Goal: Task Accomplishment & Management: Use online tool/utility

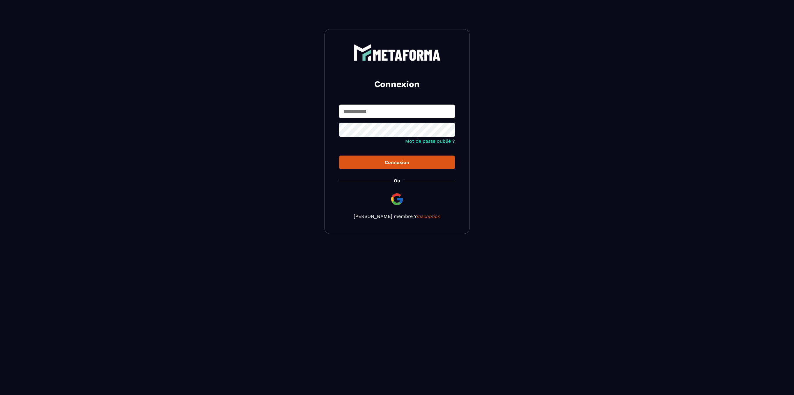
type input "**********"
click at [363, 110] on input "**********" at bounding box center [397, 111] width 116 height 14
type input "*"
type input "**********"
click at [339, 155] on button "Connexion" at bounding box center [397, 162] width 116 height 14
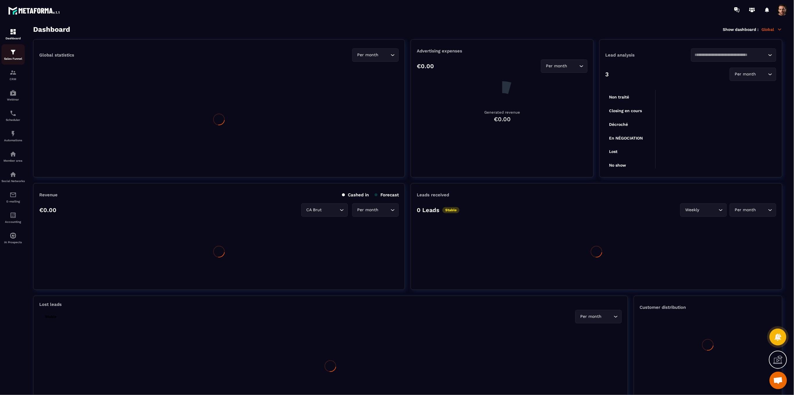
click at [12, 58] on p "Sales Funnel" at bounding box center [12, 58] width 23 height 3
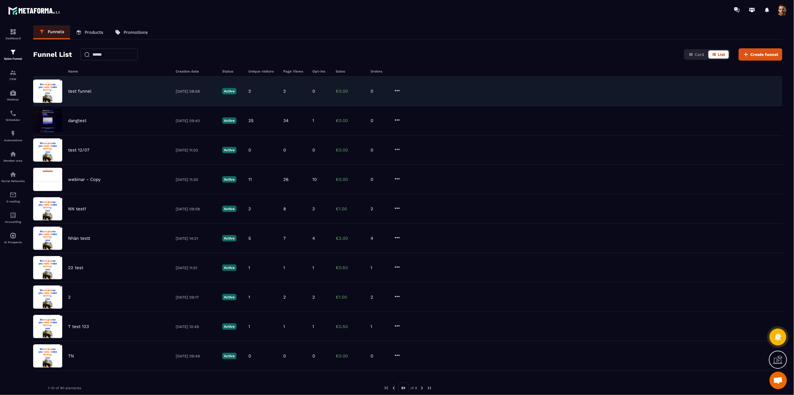
click at [79, 89] on p "test funnel" at bounding box center [80, 90] width 24 height 5
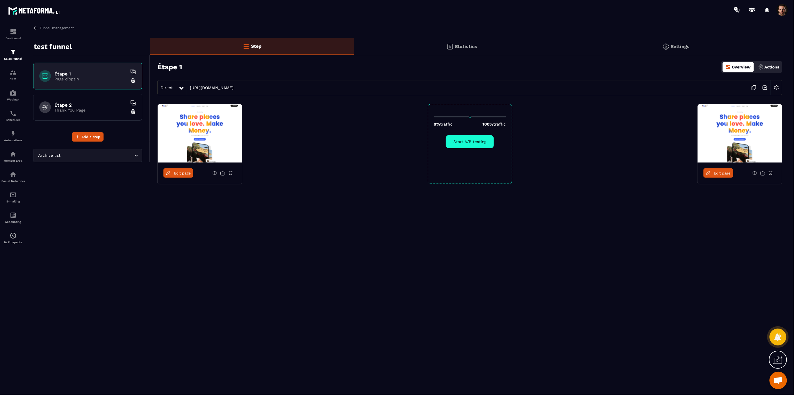
click at [646, 58] on div "Étape 1 Overview Actions" at bounding box center [469, 67] width 625 height 20
click at [695, 48] on div "Settings" at bounding box center [676, 46] width 212 height 17
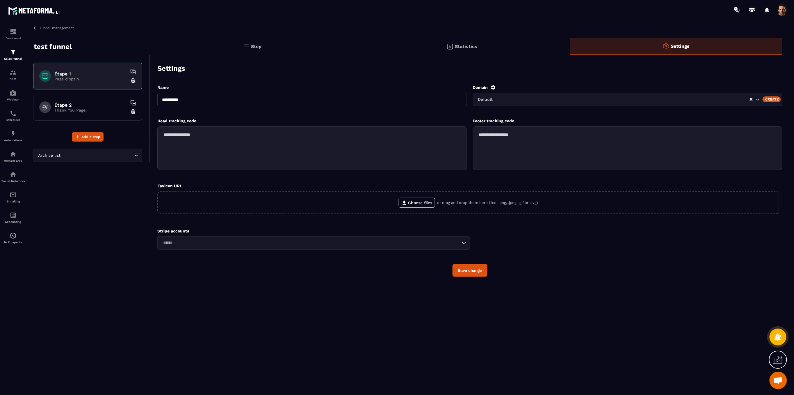
click at [497, 99] on div "Default" at bounding box center [613, 99] width 274 height 6
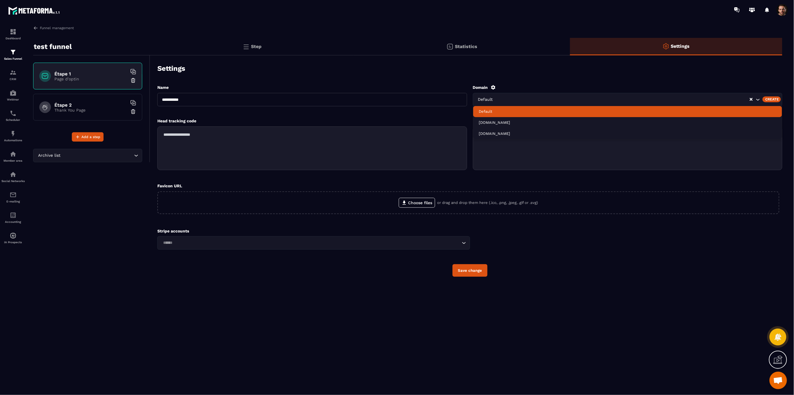
click at [775, 98] on div "Create" at bounding box center [772, 99] width 18 height 6
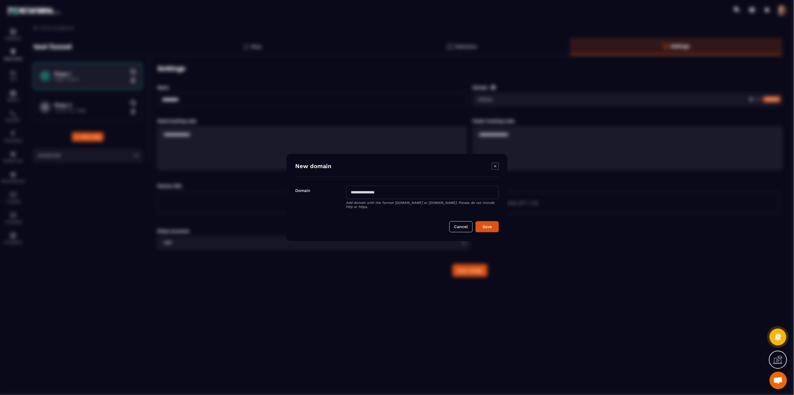
click at [396, 191] on input "Modal window" at bounding box center [422, 192] width 153 height 13
type input "*"
type input "**********"
click at [476, 221] on button "Save" at bounding box center [487, 226] width 23 height 11
click at [499, 164] on icon "Modal window" at bounding box center [495, 166] width 7 height 7
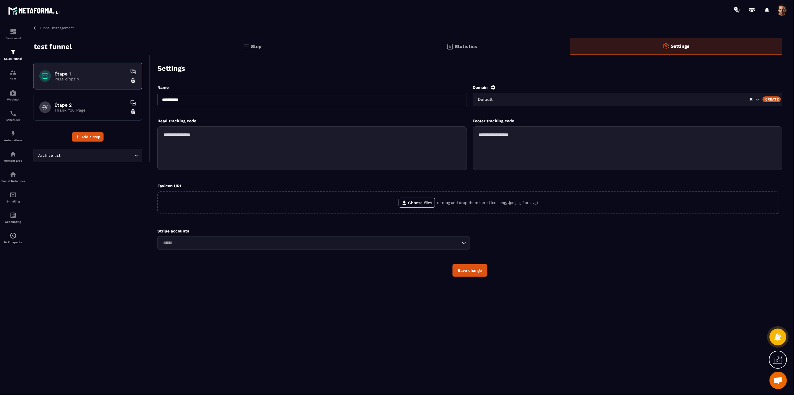
click at [48, 24] on div "Dashboard Sales Funnel CRM Webinar Scheduler Automations Member area Social Net…" at bounding box center [49, 206] width 99 height 374
click at [48, 29] on link "Funnel management" at bounding box center [53, 27] width 41 height 5
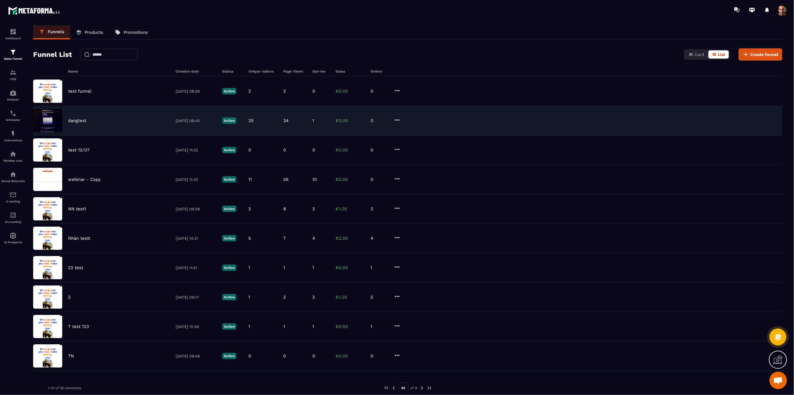
click at [66, 135] on div "dangtest [DATE] 09:40 Active 25 34 1 €0.00 0" at bounding box center [407, 149] width 749 height 29
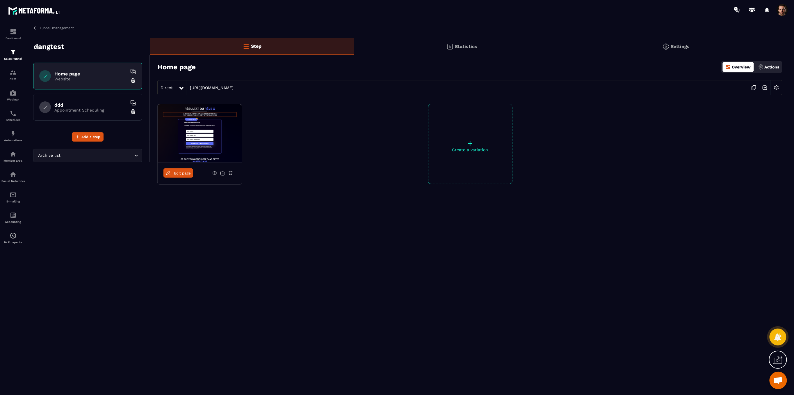
click at [697, 47] on div "Settings" at bounding box center [676, 46] width 212 height 17
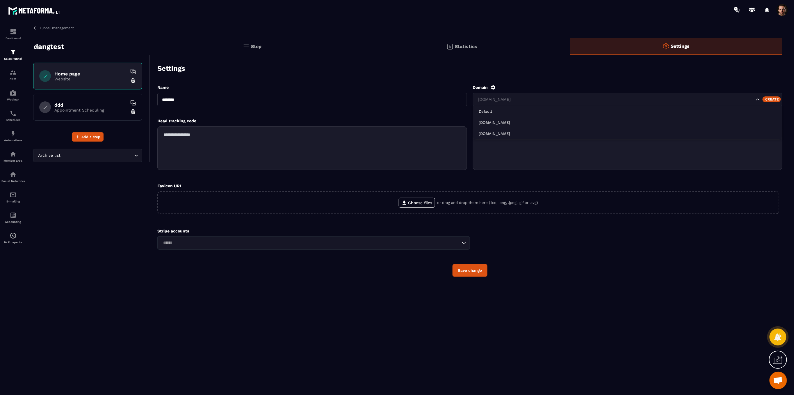
click at [543, 101] on input "Search for option" at bounding box center [616, 99] width 278 height 6
click at [401, 71] on div "Settings" at bounding box center [469, 68] width 625 height 20
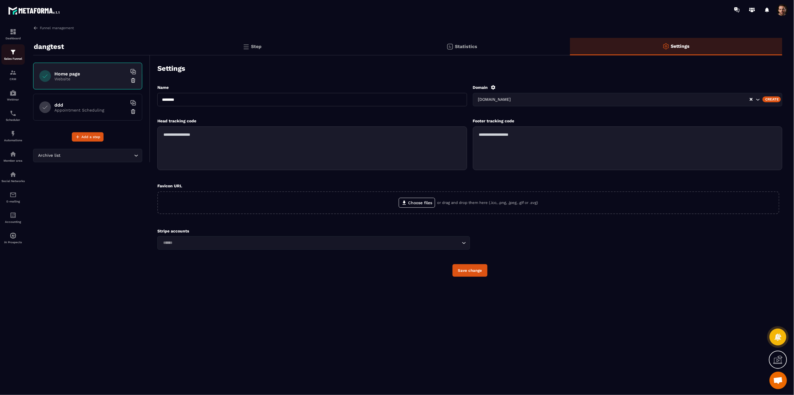
click at [14, 54] on img at bounding box center [13, 52] width 7 height 7
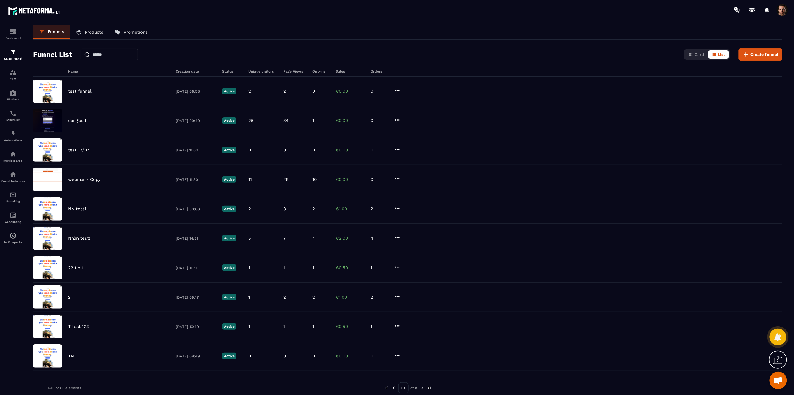
click at [90, 37] on link "Products" at bounding box center [89, 32] width 39 height 14
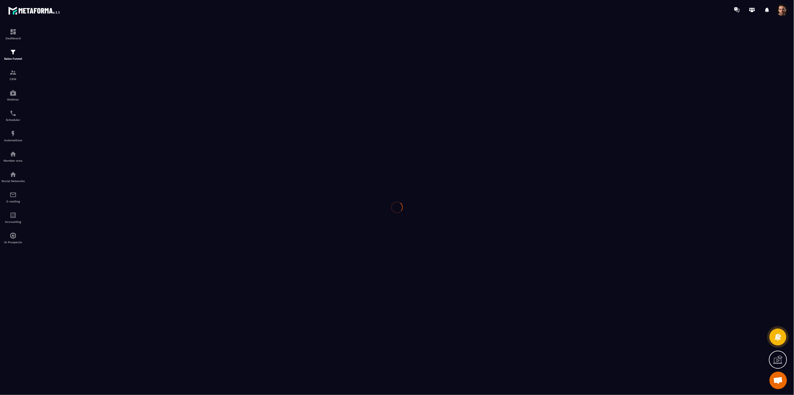
click at [84, 93] on div at bounding box center [397, 206] width 794 height 375
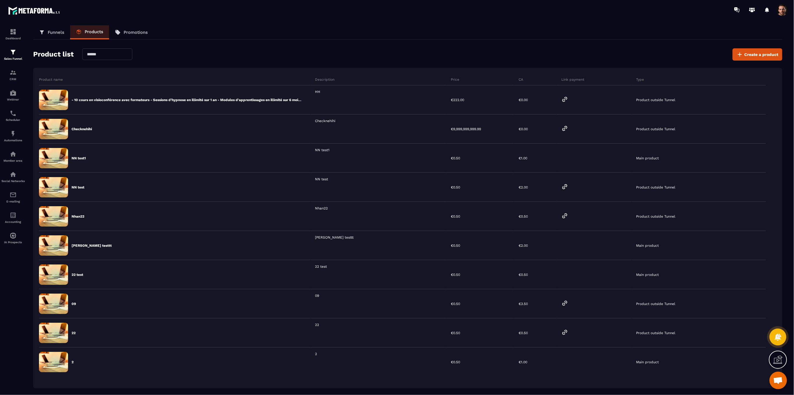
click at [54, 36] on link "Funnels" at bounding box center [51, 32] width 37 height 14
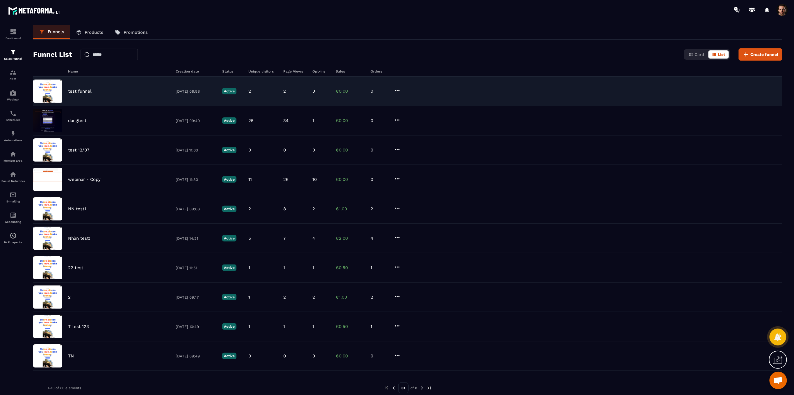
click at [90, 106] on div "test funnel [DATE] 08:58 Active 2 2 0 €0.00 0" at bounding box center [407, 120] width 749 height 29
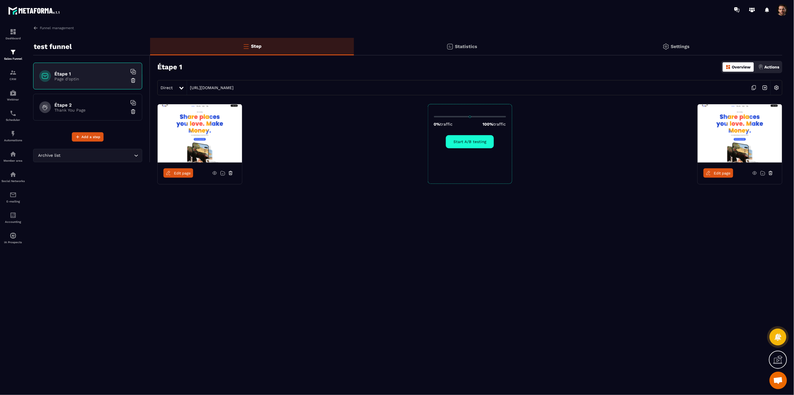
click at [774, 86] on img at bounding box center [776, 87] width 11 height 11
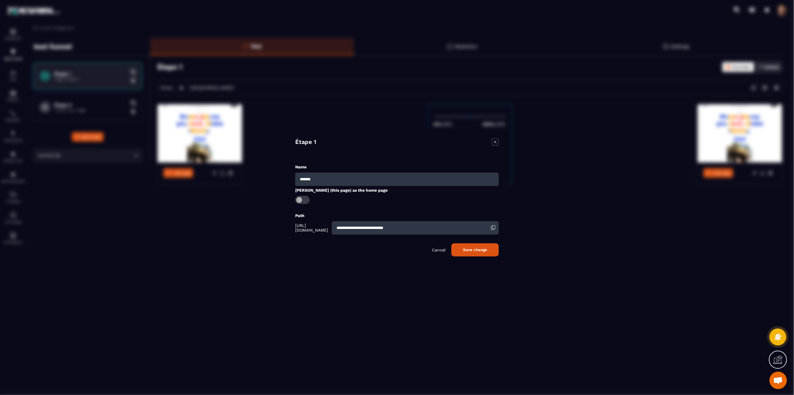
drag, startPoint x: 443, startPoint y: 228, endPoint x: 221, endPoint y: 234, distance: 222.9
click at [221, 234] on section "**********" at bounding box center [397, 197] width 794 height 395
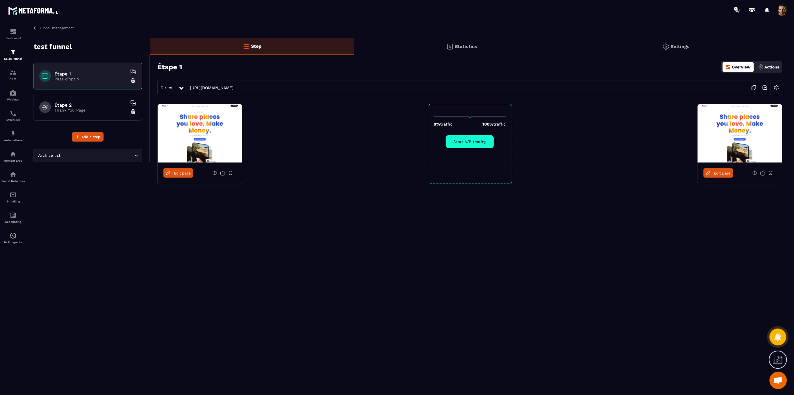
type input "*"
click at [776, 88] on img at bounding box center [776, 87] width 11 height 11
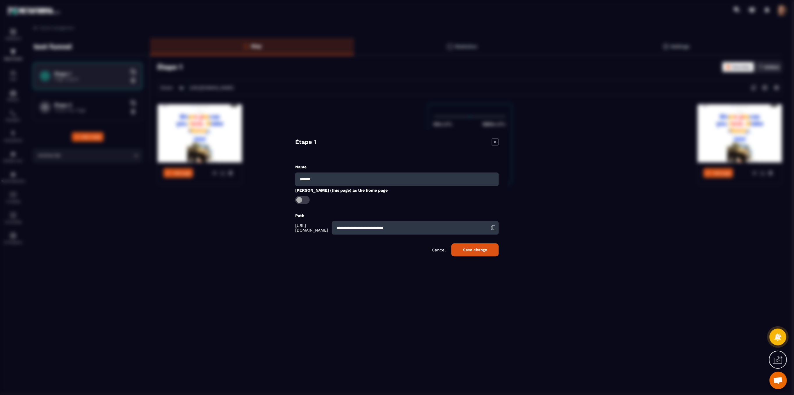
click at [432, 226] on input "**********" at bounding box center [415, 227] width 167 height 13
type input "****"
click at [452, 249] on button "Save change" at bounding box center [475, 249] width 47 height 13
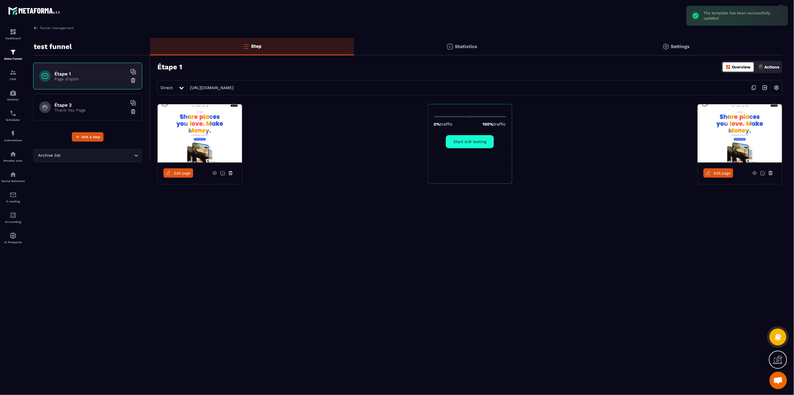
click at [775, 86] on img at bounding box center [776, 87] width 11 height 11
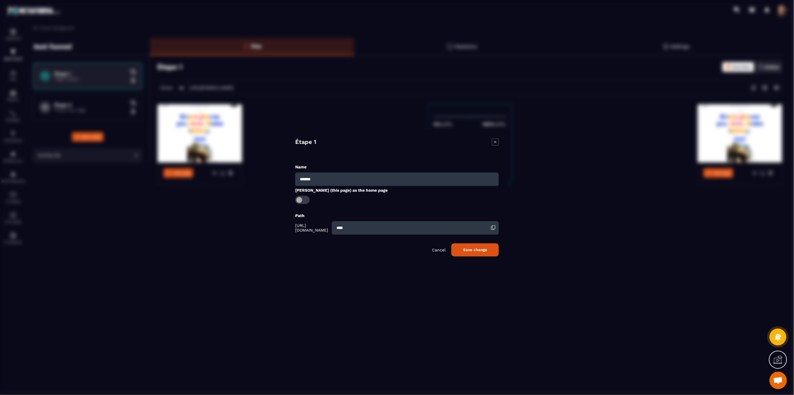
click at [496, 138] on icon "Modal window" at bounding box center [495, 141] width 7 height 7
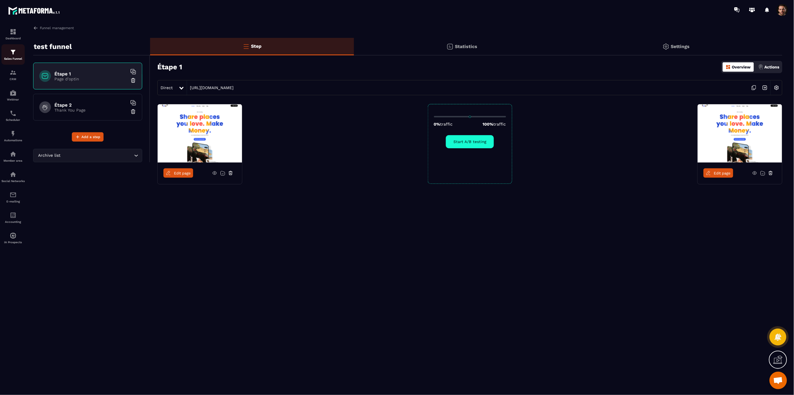
click at [13, 59] on p "Sales Funnel" at bounding box center [12, 58] width 23 height 3
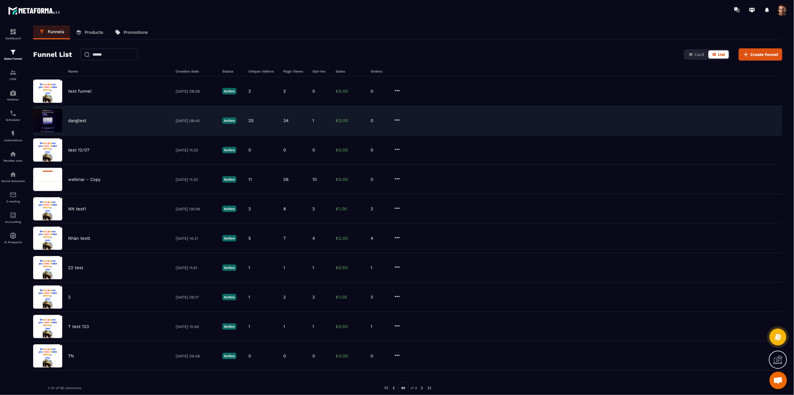
click at [82, 118] on p "dangtest" at bounding box center [77, 120] width 18 height 5
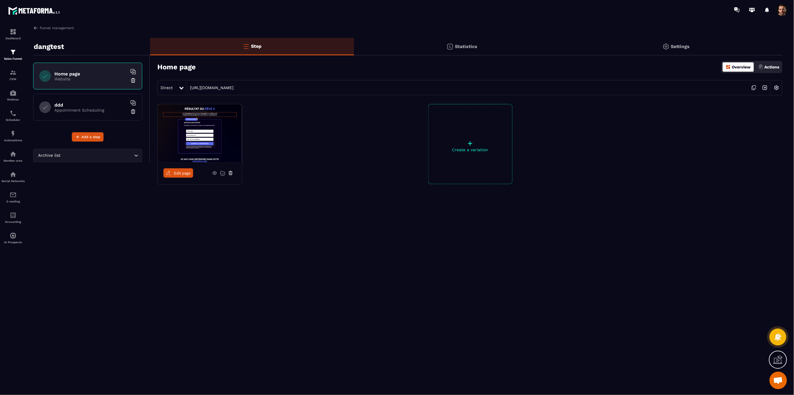
click at [776, 85] on img at bounding box center [776, 87] width 11 height 11
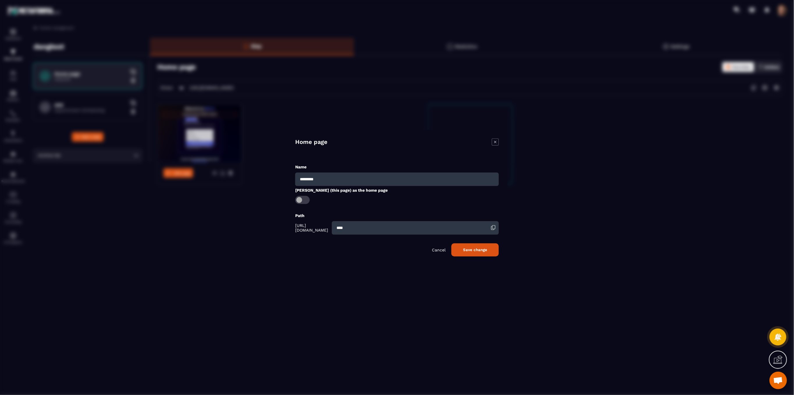
click at [496, 140] on icon "Modal window" at bounding box center [495, 141] width 7 height 7
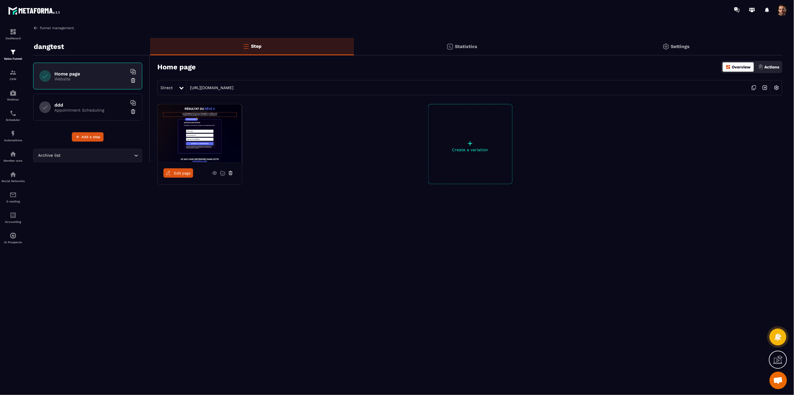
click at [51, 29] on link "Funnel management" at bounding box center [53, 27] width 41 height 5
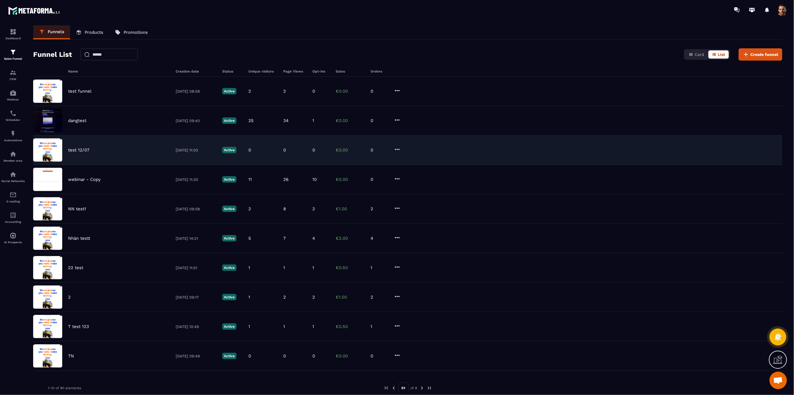
click at [76, 149] on p "test 12/07" at bounding box center [78, 149] width 21 height 5
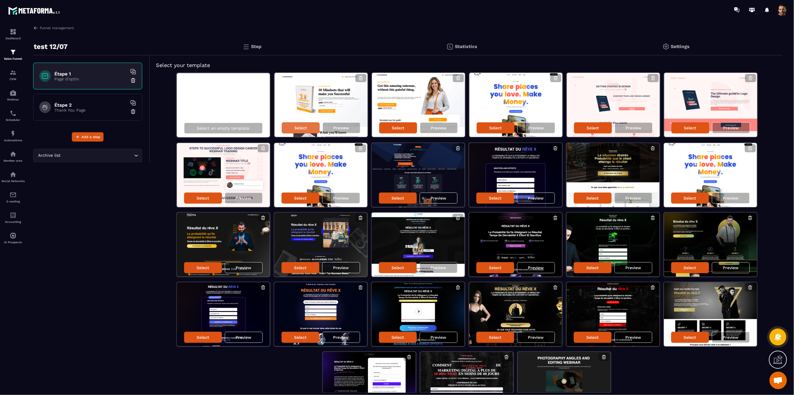
click at [299, 130] on div "Select" at bounding box center [301, 127] width 38 height 11
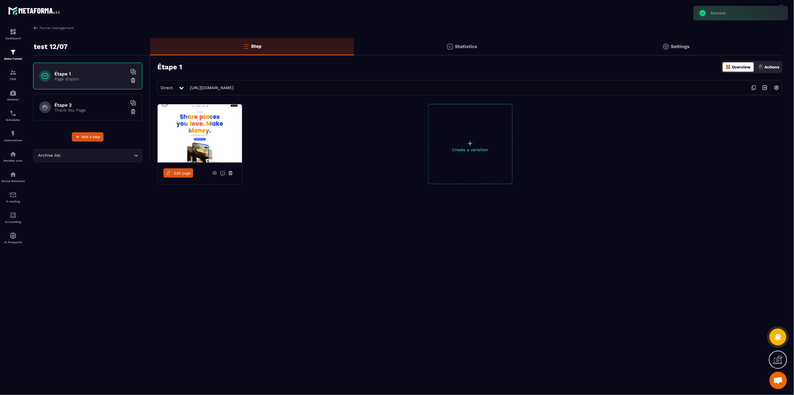
click at [778, 88] on img at bounding box center [776, 87] width 11 height 11
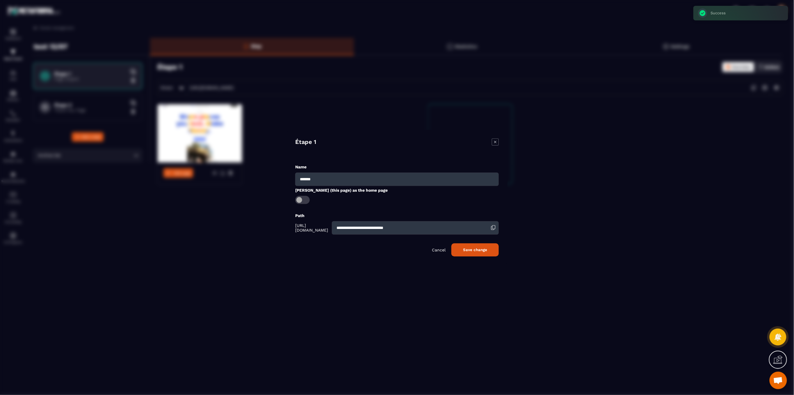
drag, startPoint x: 307, startPoint y: 200, endPoint x: 310, endPoint y: 199, distance: 3.0
click at [307, 200] on span "Modal window" at bounding box center [302, 200] width 15 height 8
click at [452, 254] on button "Save change" at bounding box center [475, 249] width 47 height 13
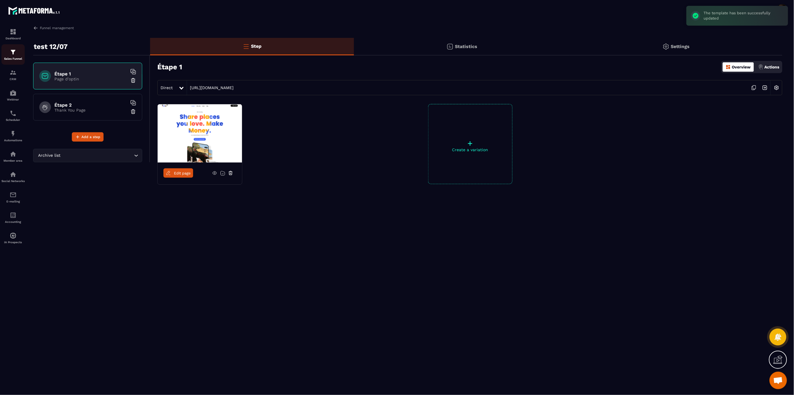
click at [13, 56] on div "Sales Funnel" at bounding box center [12, 55] width 23 height 12
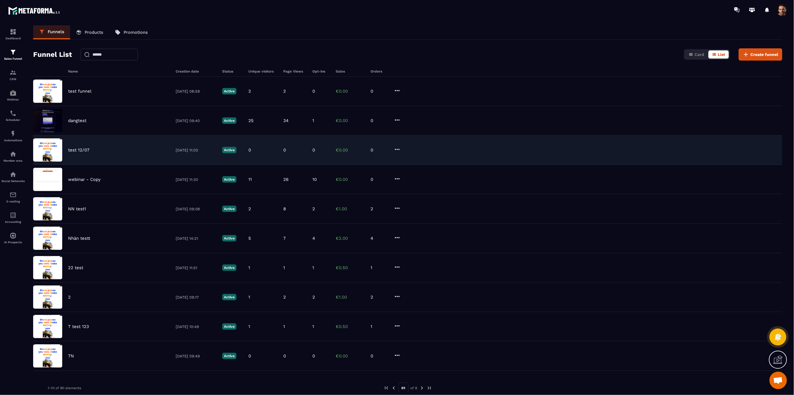
click at [78, 150] on p "test 12/07" at bounding box center [78, 149] width 21 height 5
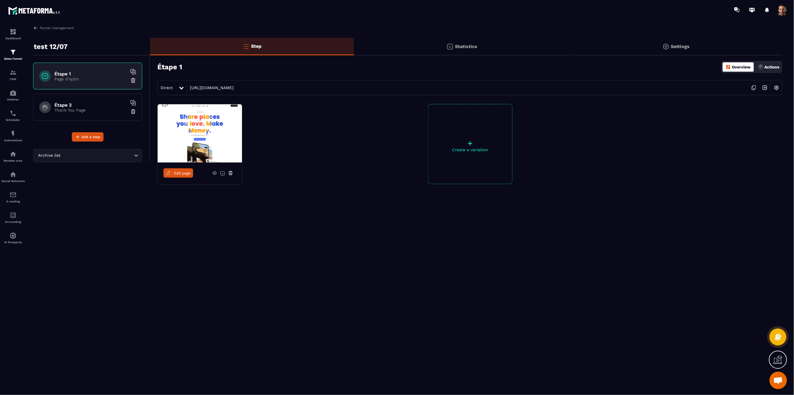
click at [781, 89] on img at bounding box center [776, 87] width 11 height 11
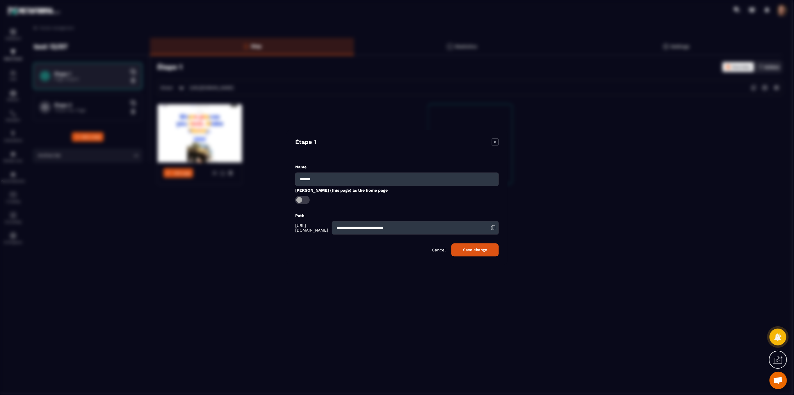
click at [494, 141] on icon "Modal window" at bounding box center [495, 141] width 7 height 7
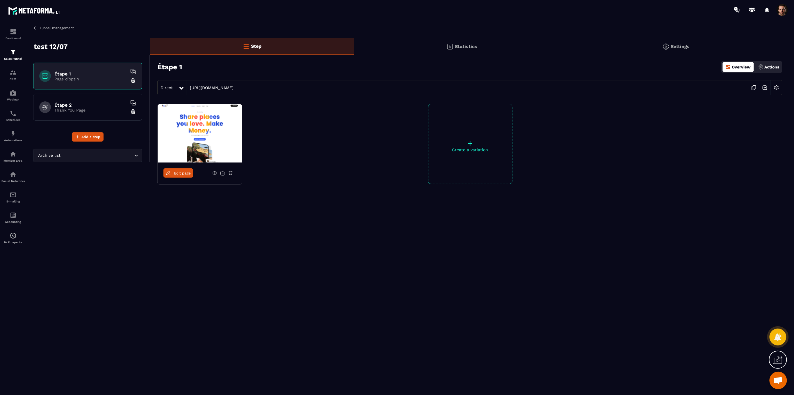
click at [51, 29] on link "Funnel management" at bounding box center [53, 27] width 41 height 5
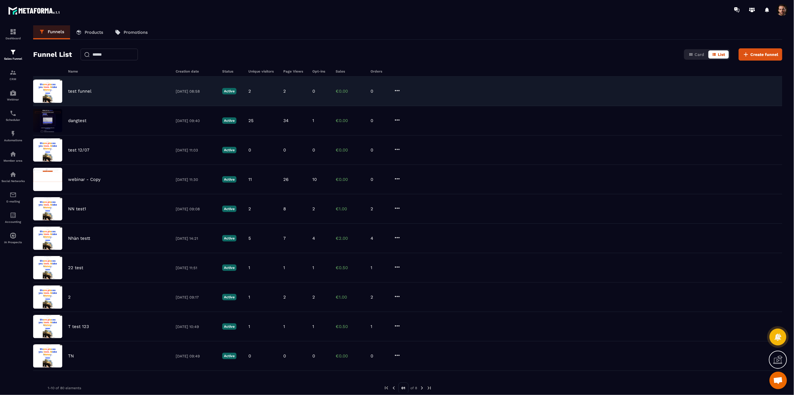
click at [72, 93] on p "test funnel" at bounding box center [80, 90] width 24 height 5
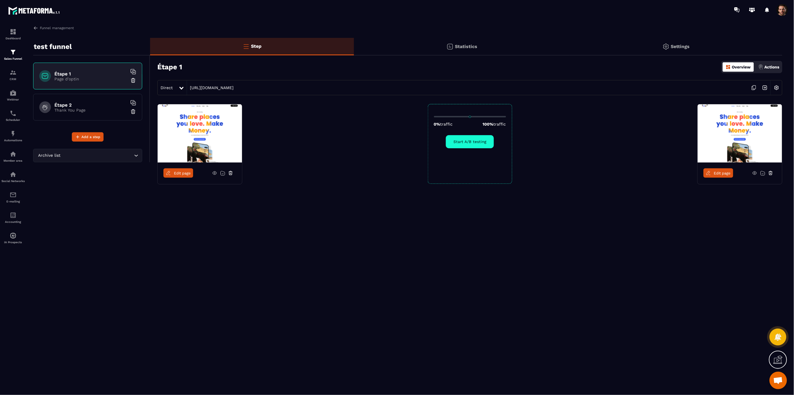
click at [778, 89] on img at bounding box center [776, 87] width 11 height 11
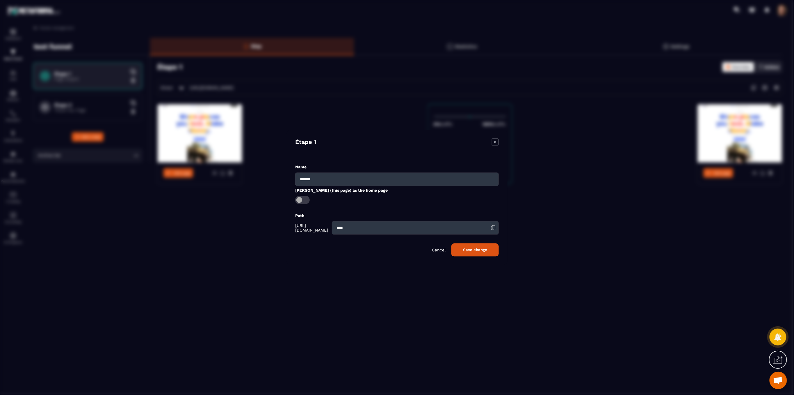
click at [494, 139] on icon "Modal window" at bounding box center [495, 141] width 7 height 7
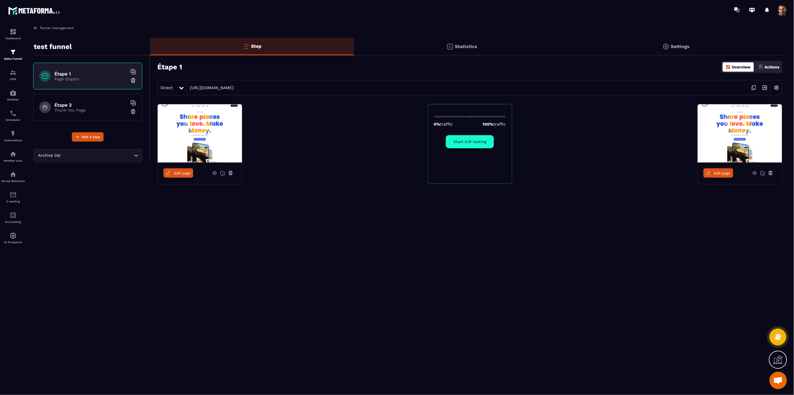
click at [57, 29] on link "Funnel management" at bounding box center [53, 27] width 41 height 5
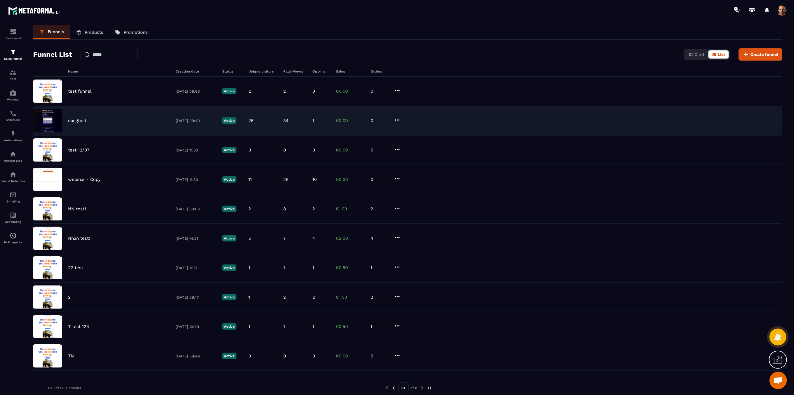
click at [79, 121] on p "dangtest" at bounding box center [77, 120] width 18 height 5
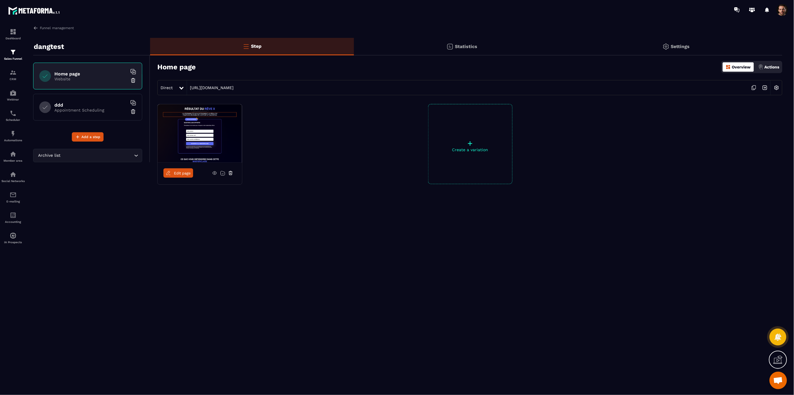
click at [779, 85] on img at bounding box center [776, 87] width 11 height 11
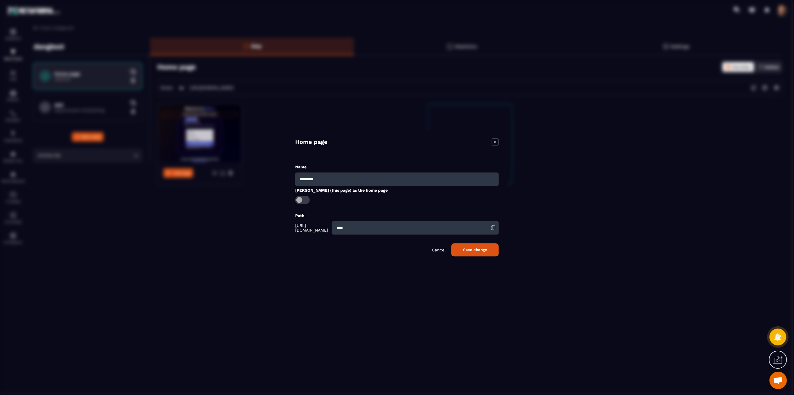
click at [497, 141] on icon "Modal window" at bounding box center [495, 141] width 7 height 7
